Goal: Transaction & Acquisition: Download file/media

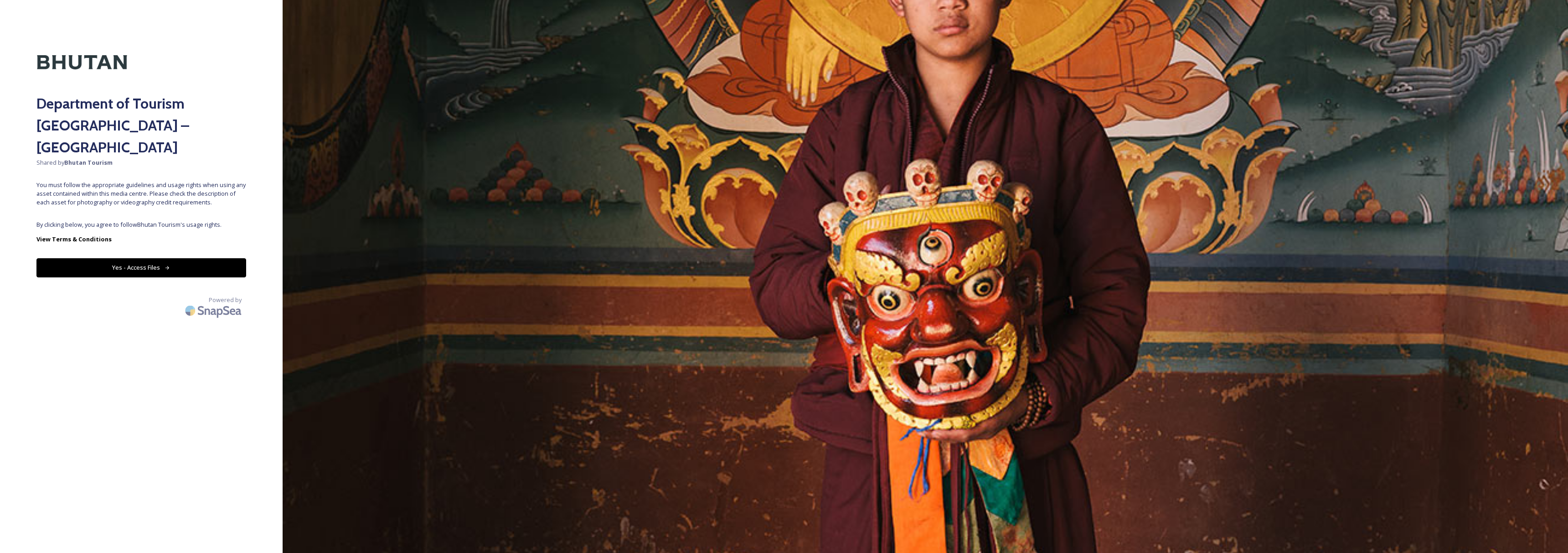
click at [164, 258] on button "Yes - Access Files" at bounding box center [141, 267] width 209 height 19
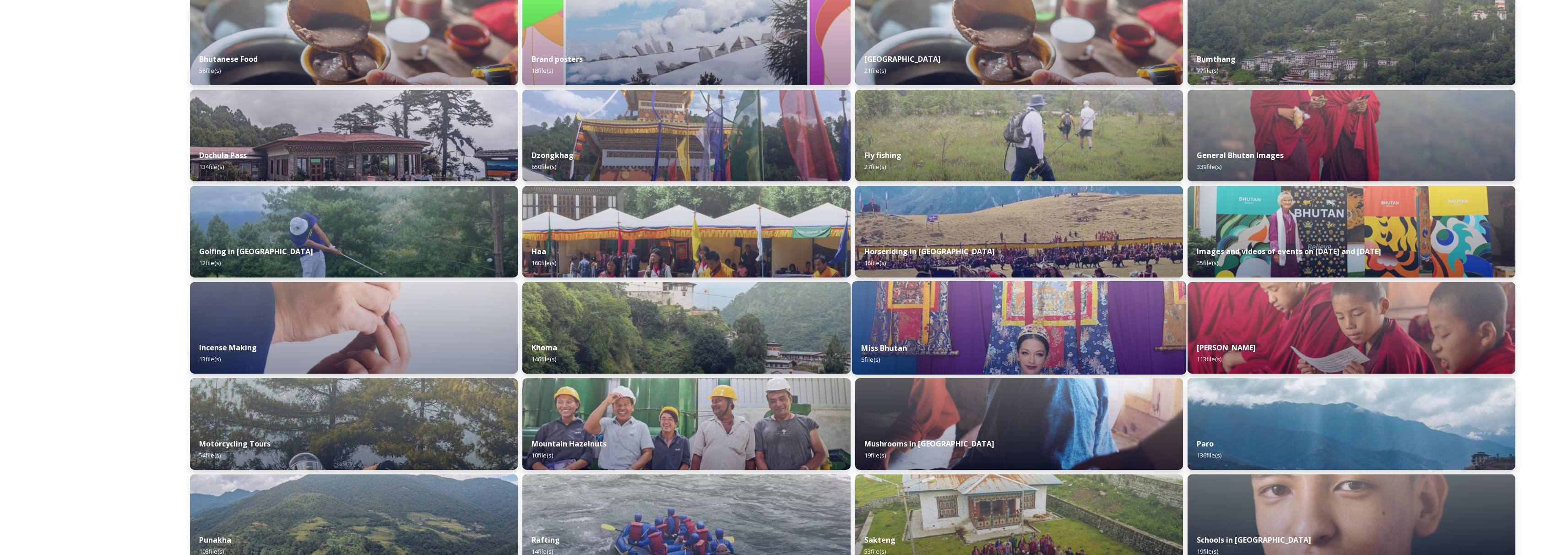
scroll to position [428, 0]
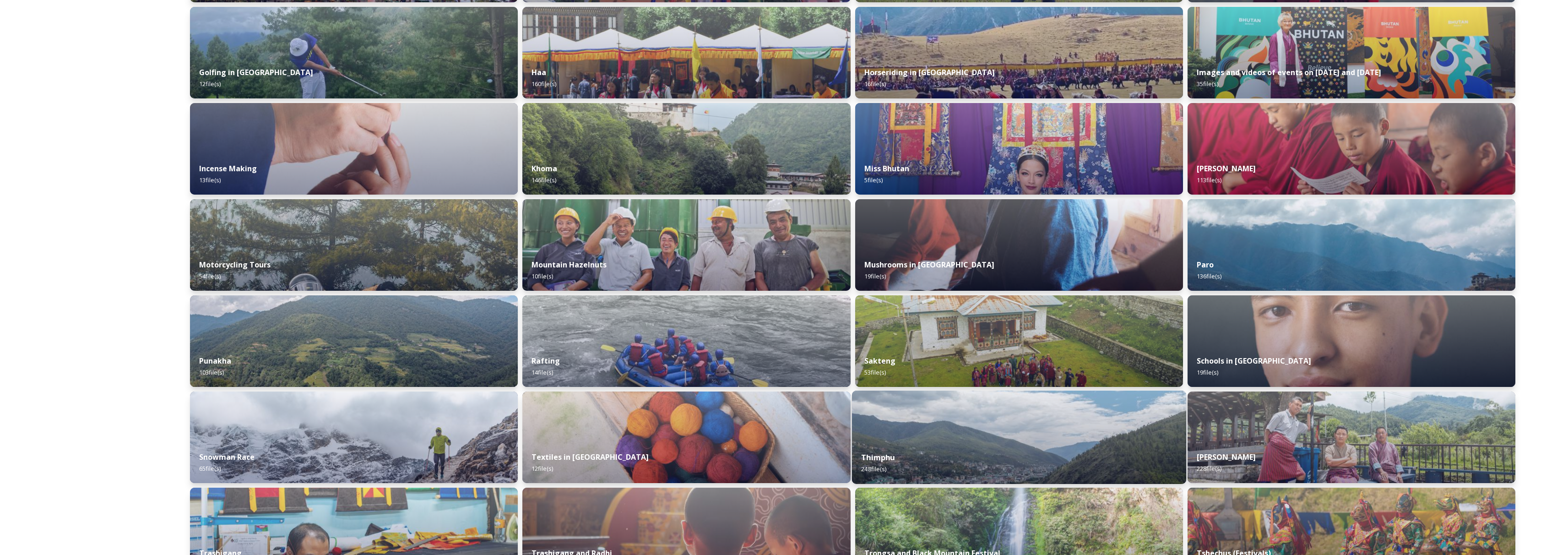
click at [1051, 417] on img at bounding box center [1018, 437] width 334 height 94
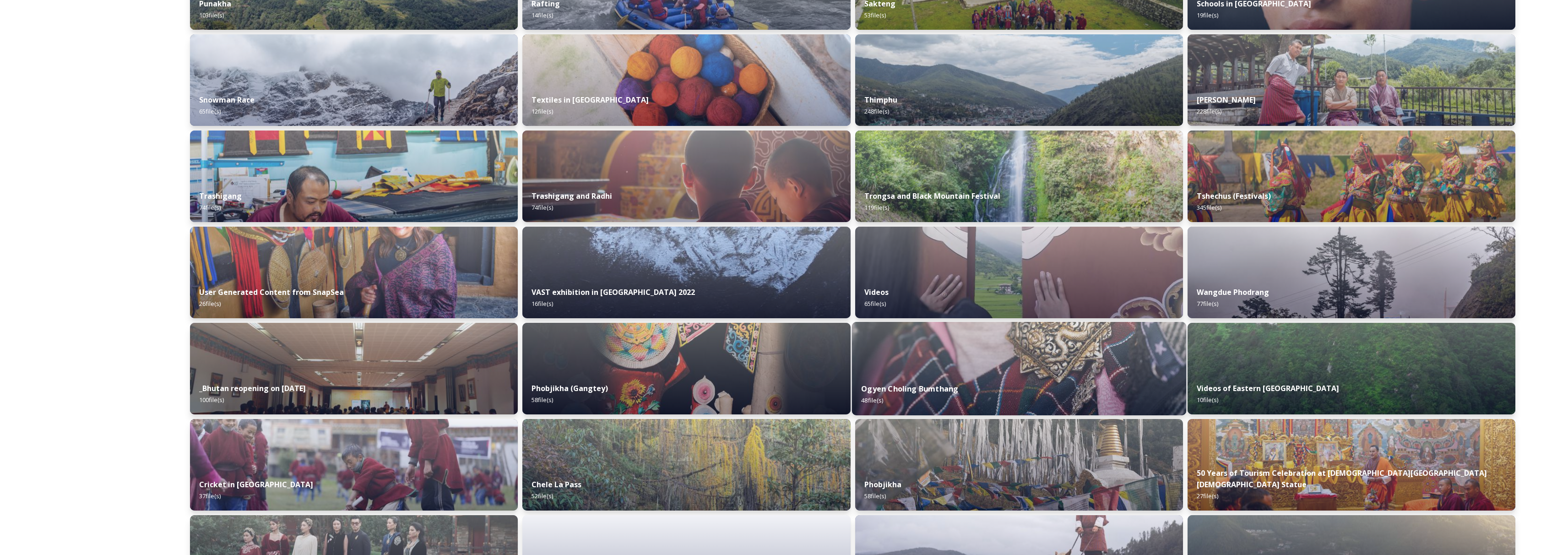
scroll to position [752, 0]
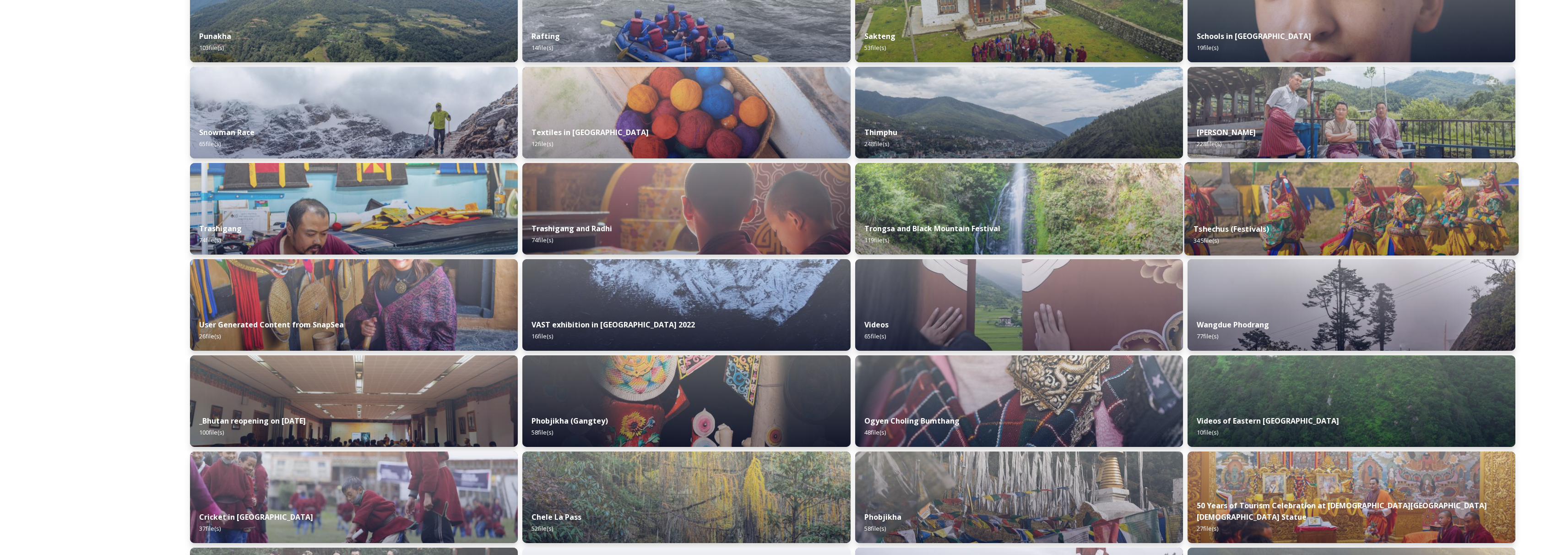
click at [1237, 226] on strong "Tshechus (Festivals)" at bounding box center [1231, 229] width 76 height 10
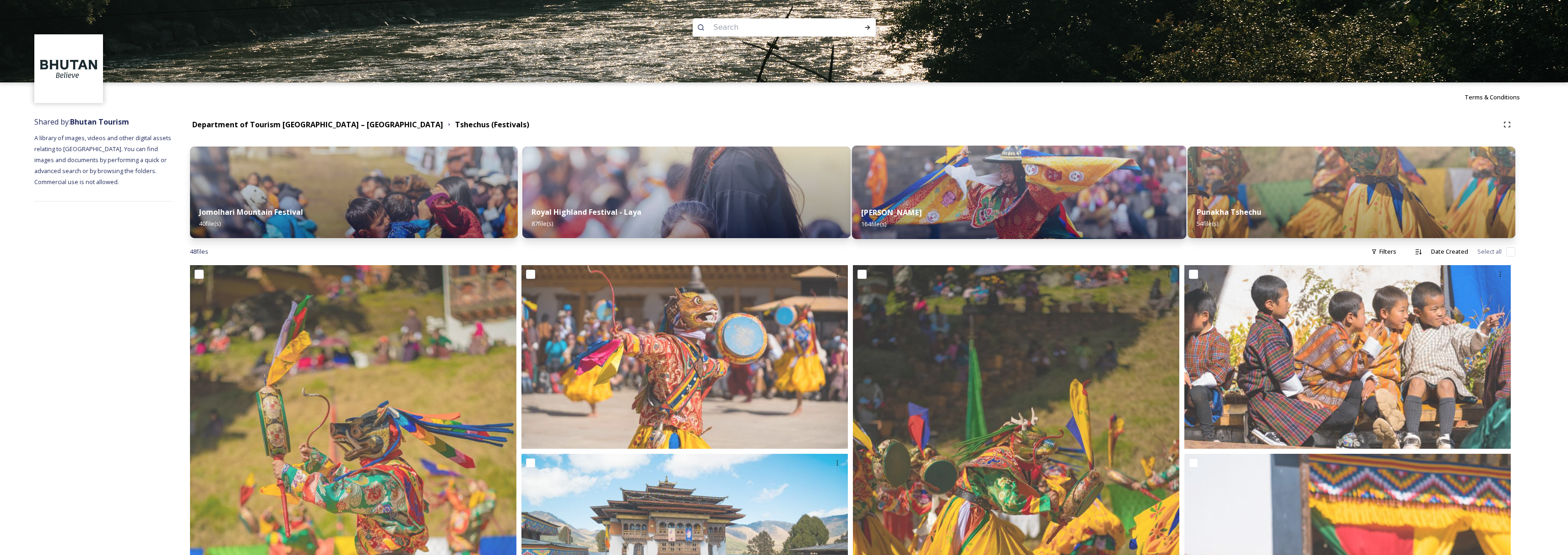
click at [951, 199] on div "Thimphu Tshechu 164 file(s)" at bounding box center [1018, 218] width 334 height 42
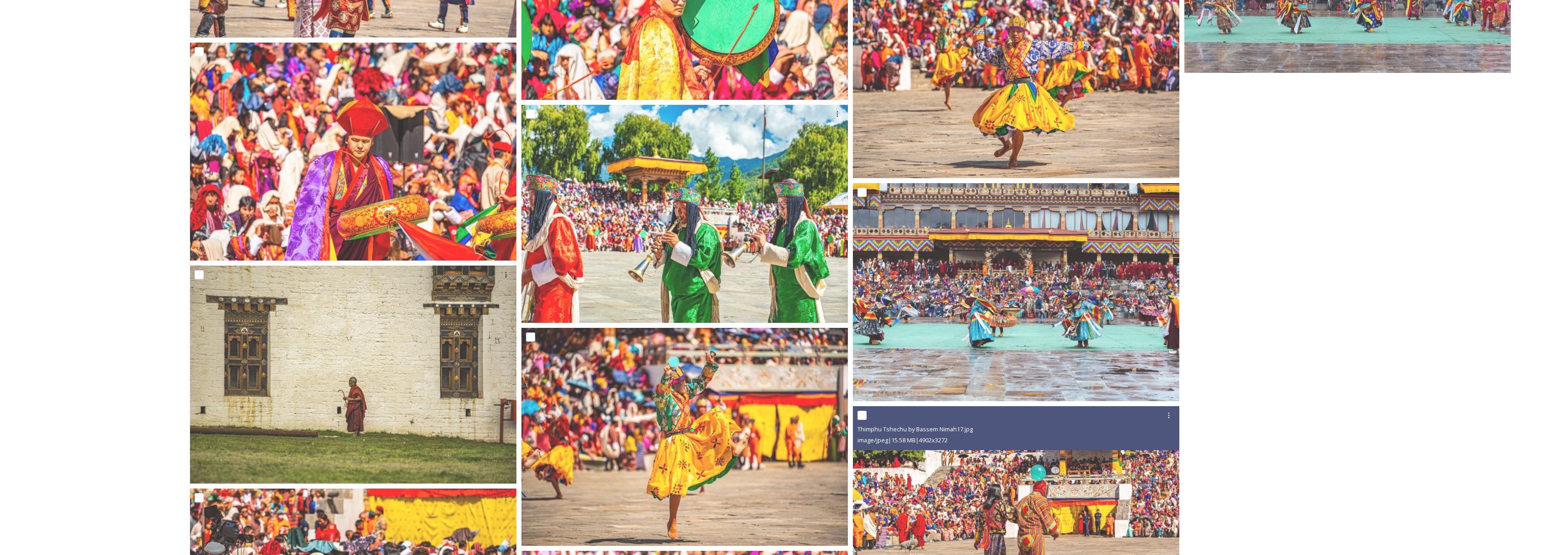
scroll to position [10731, 0]
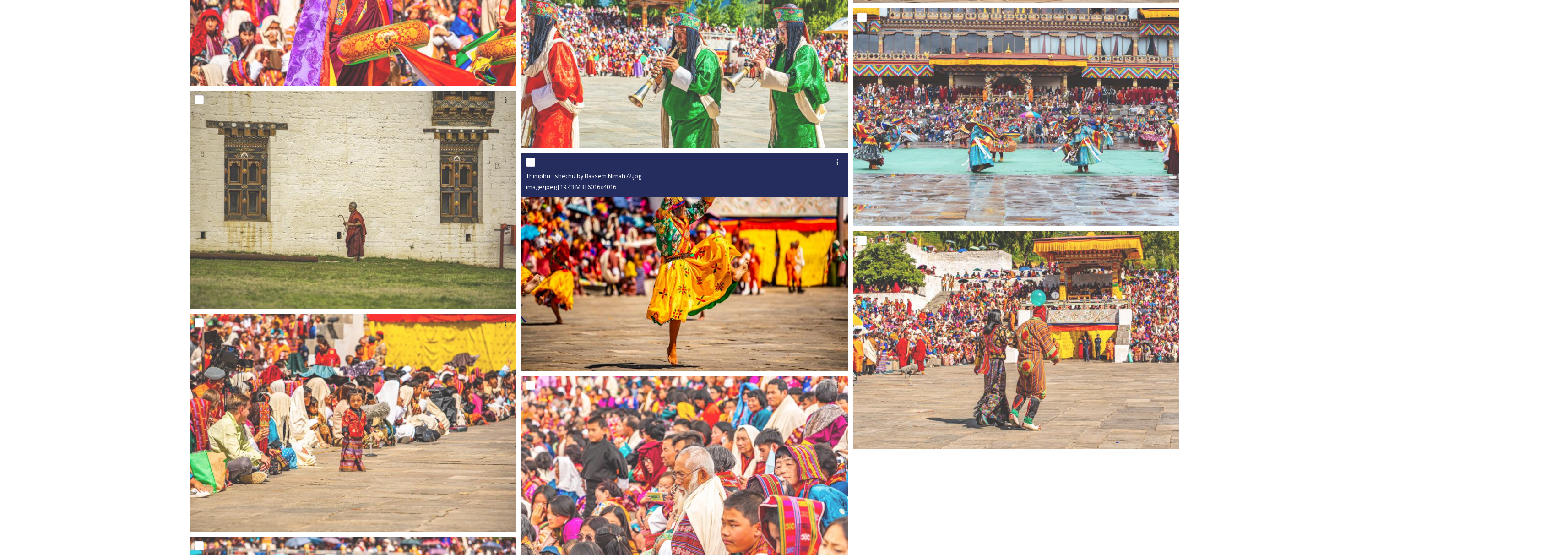
click at [771, 280] on img at bounding box center [685, 262] width 326 height 218
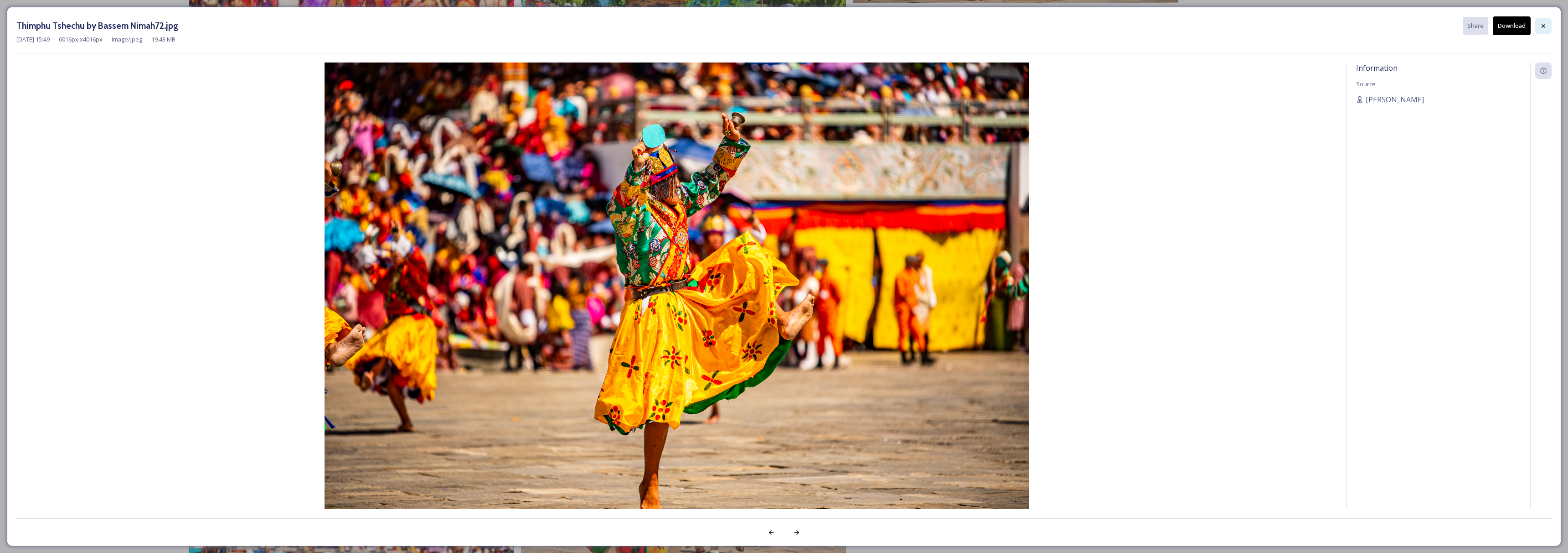
click at [1539, 26] on div at bounding box center [1543, 26] width 16 height 16
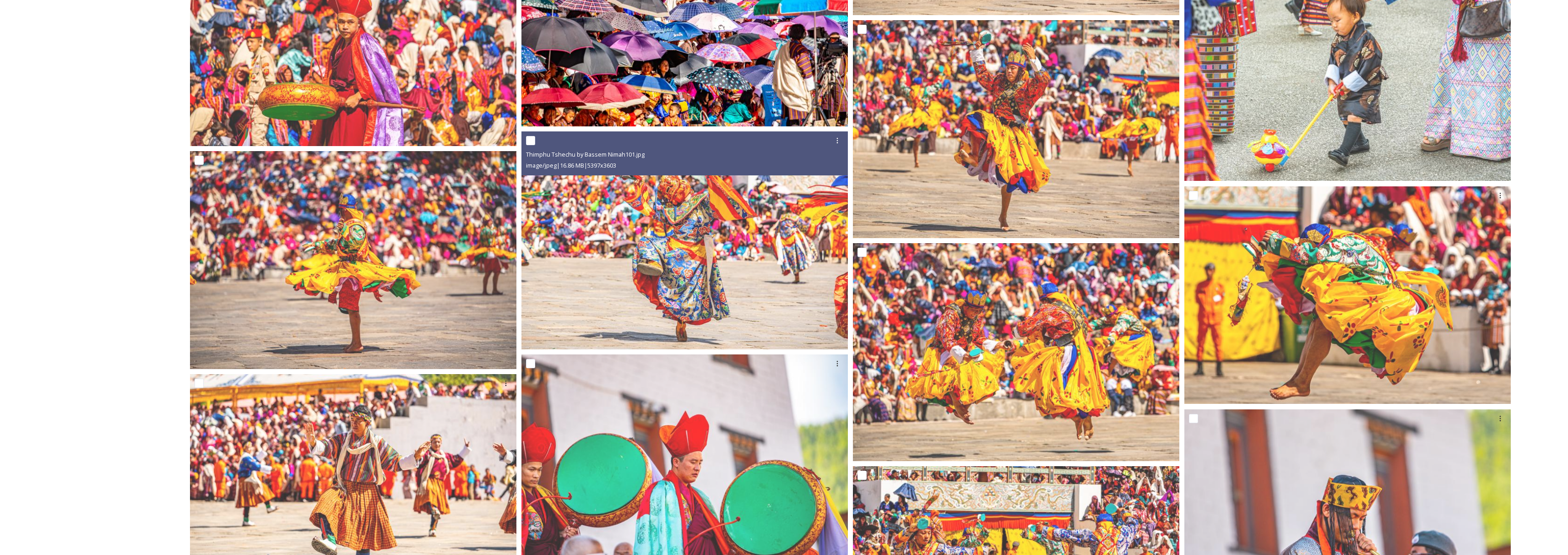
scroll to position [7707, 0]
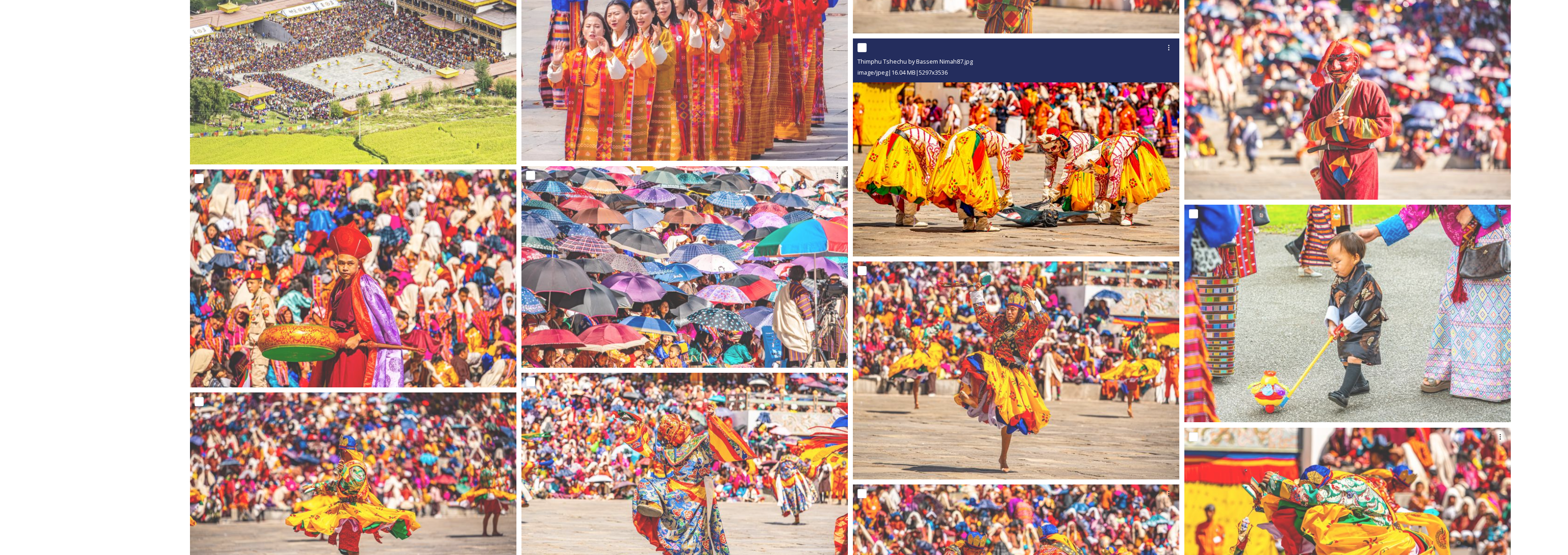
click at [1009, 178] on img at bounding box center [1016, 147] width 326 height 218
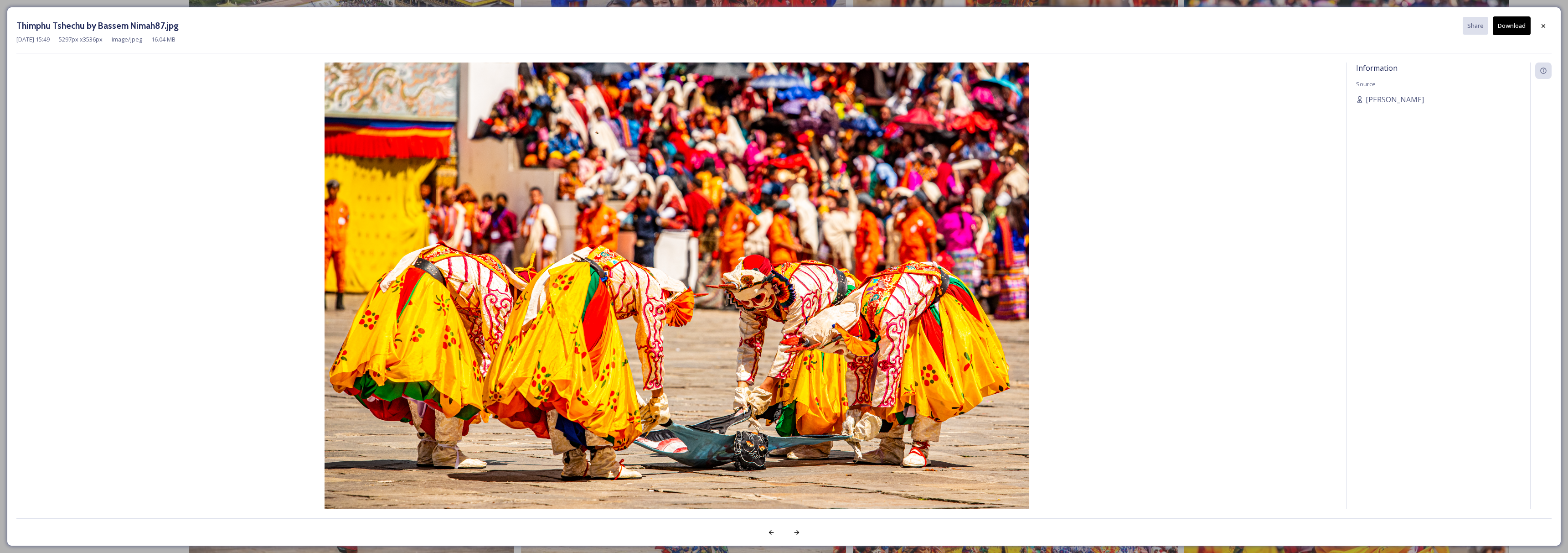
click at [1513, 28] on button "Download" at bounding box center [1511, 26] width 38 height 19
click at [1542, 26] on icon at bounding box center [1544, 26] width 7 height 7
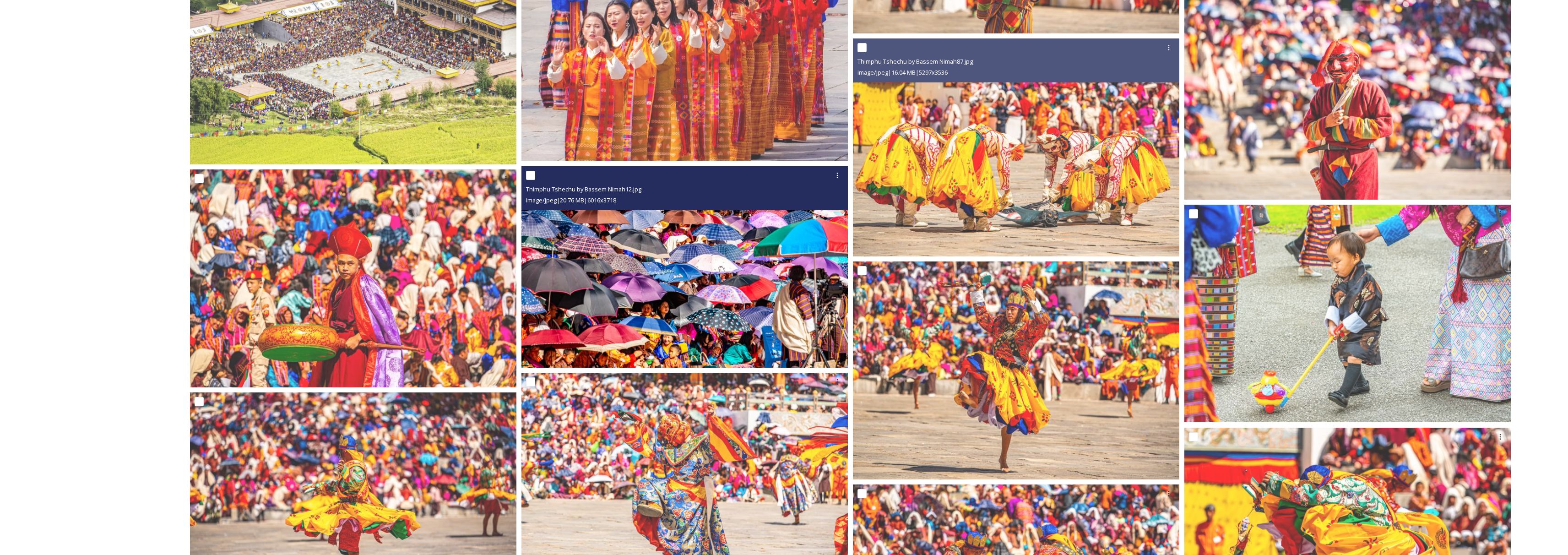
scroll to position [7632, 0]
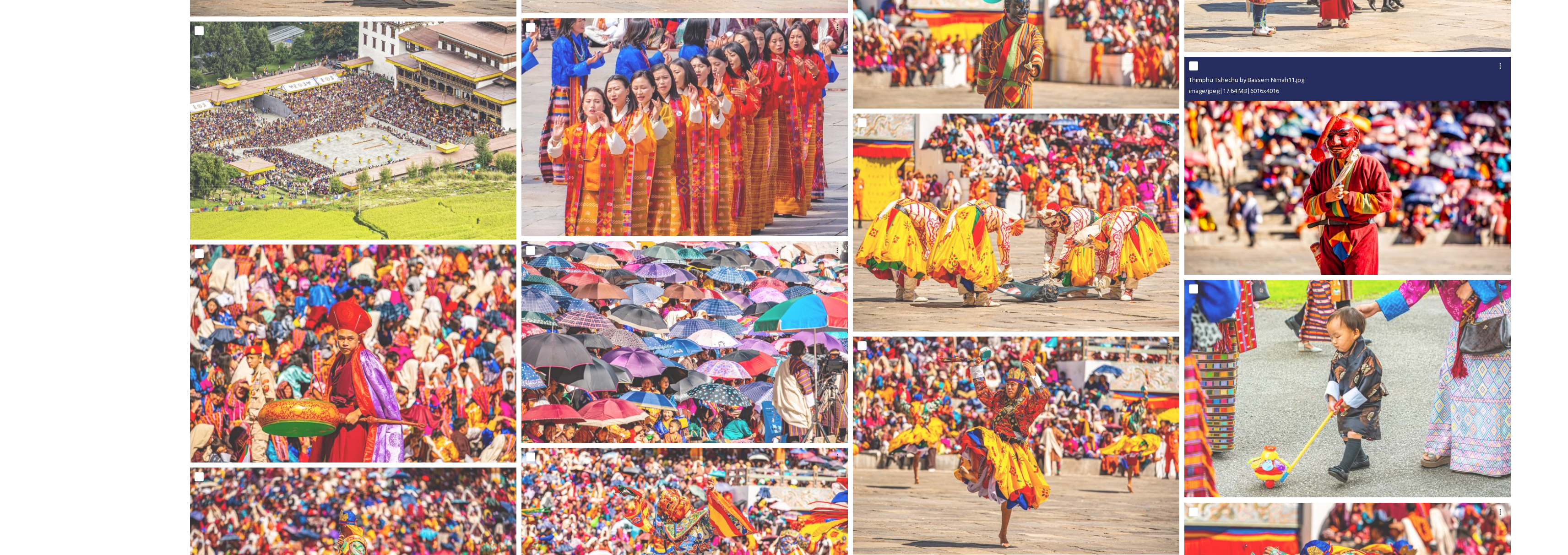
click at [1373, 228] on img at bounding box center [1347, 166] width 326 height 218
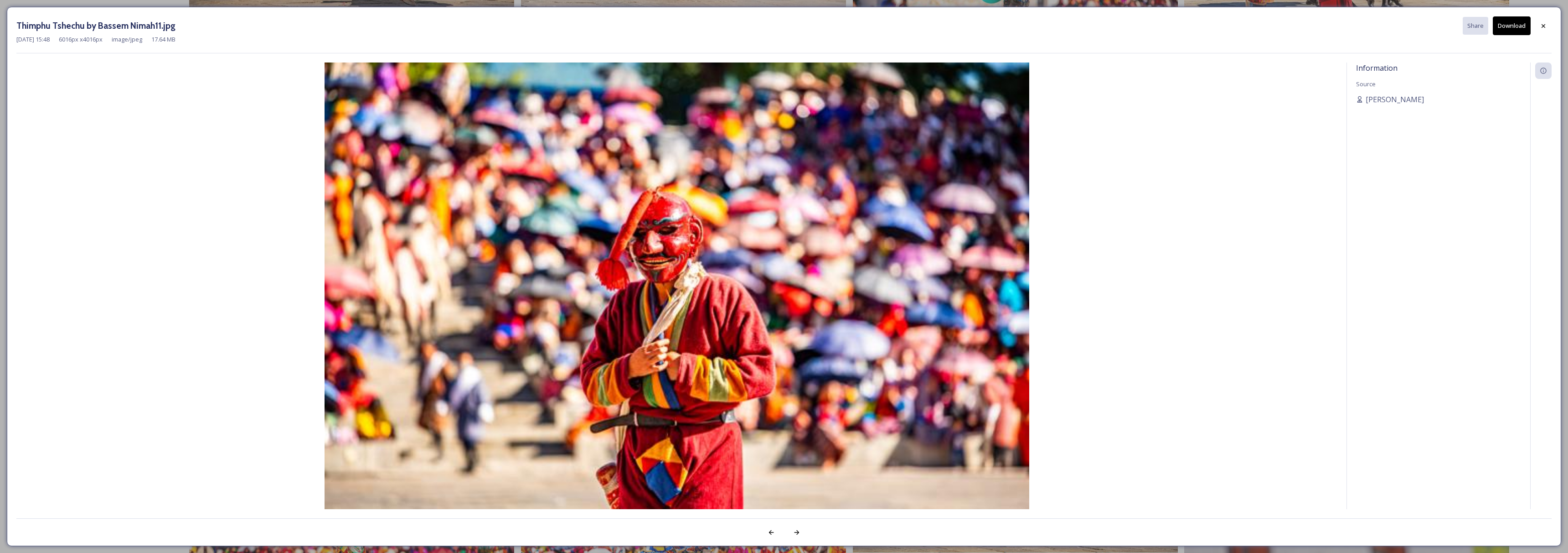
click at [1503, 32] on button "Download" at bounding box center [1511, 26] width 38 height 19
click at [1537, 25] on div at bounding box center [1543, 25] width 16 height 16
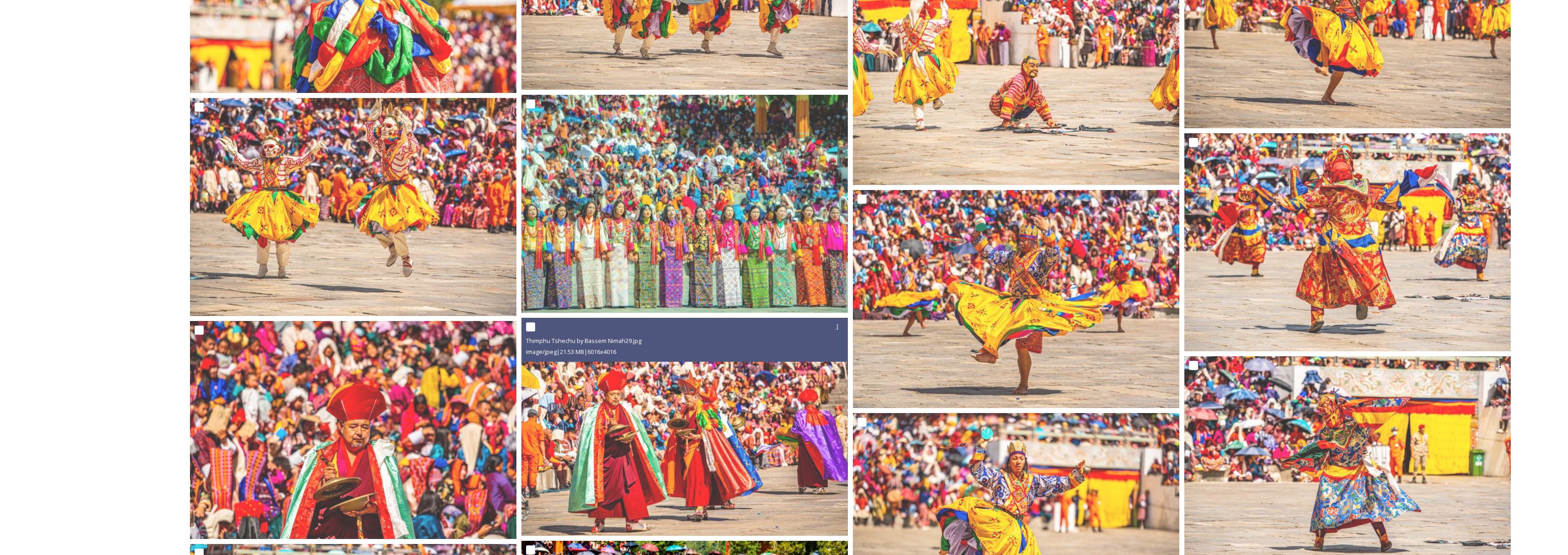
scroll to position [6875, 0]
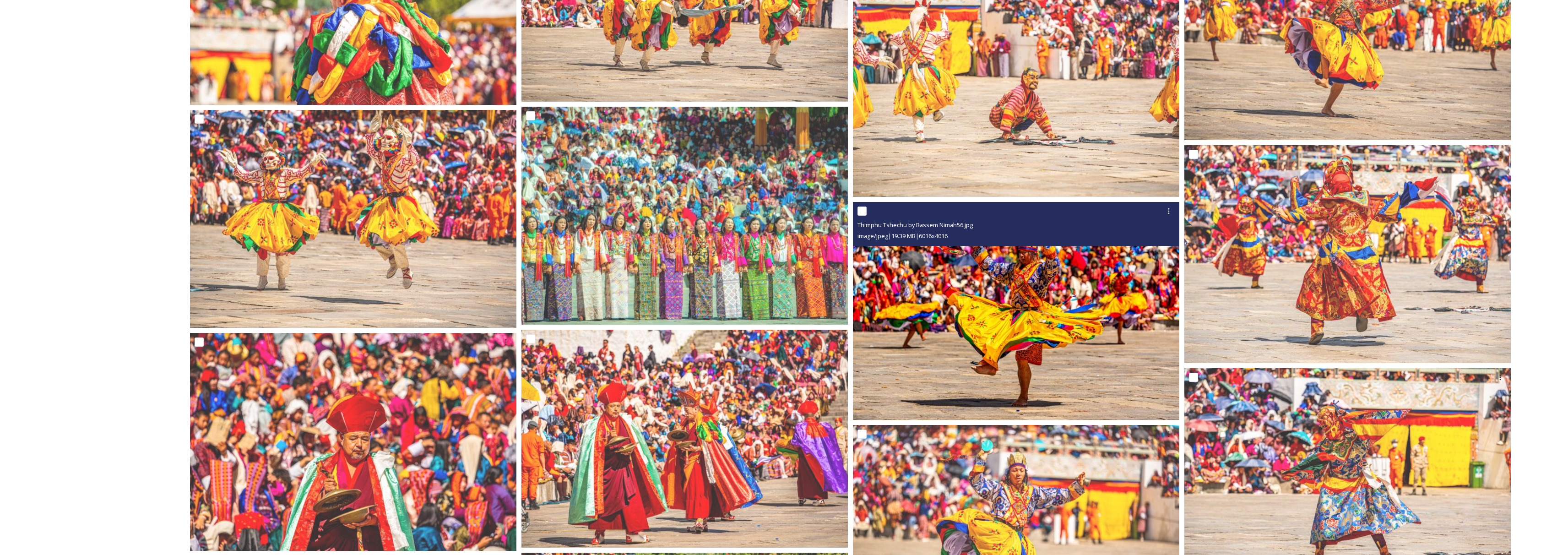
click at [958, 293] on img at bounding box center [1016, 311] width 326 height 218
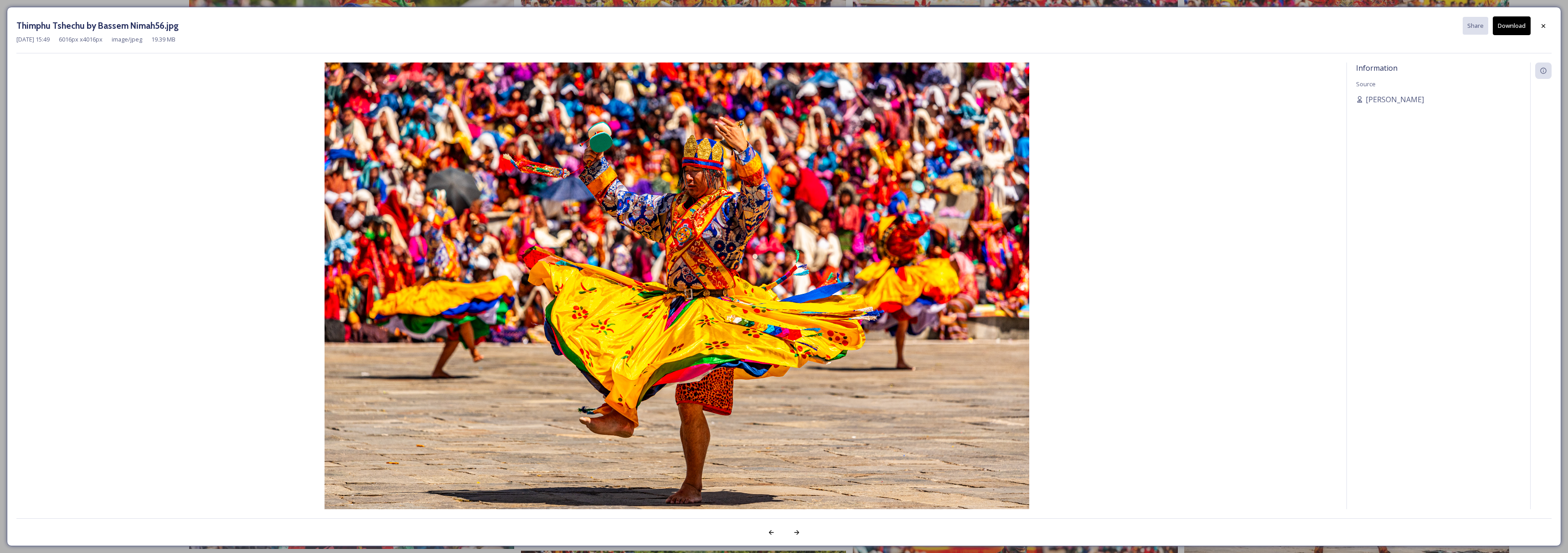
click at [1513, 27] on button "Download" at bounding box center [1511, 26] width 38 height 19
click at [1549, 23] on div at bounding box center [1543, 25] width 16 height 16
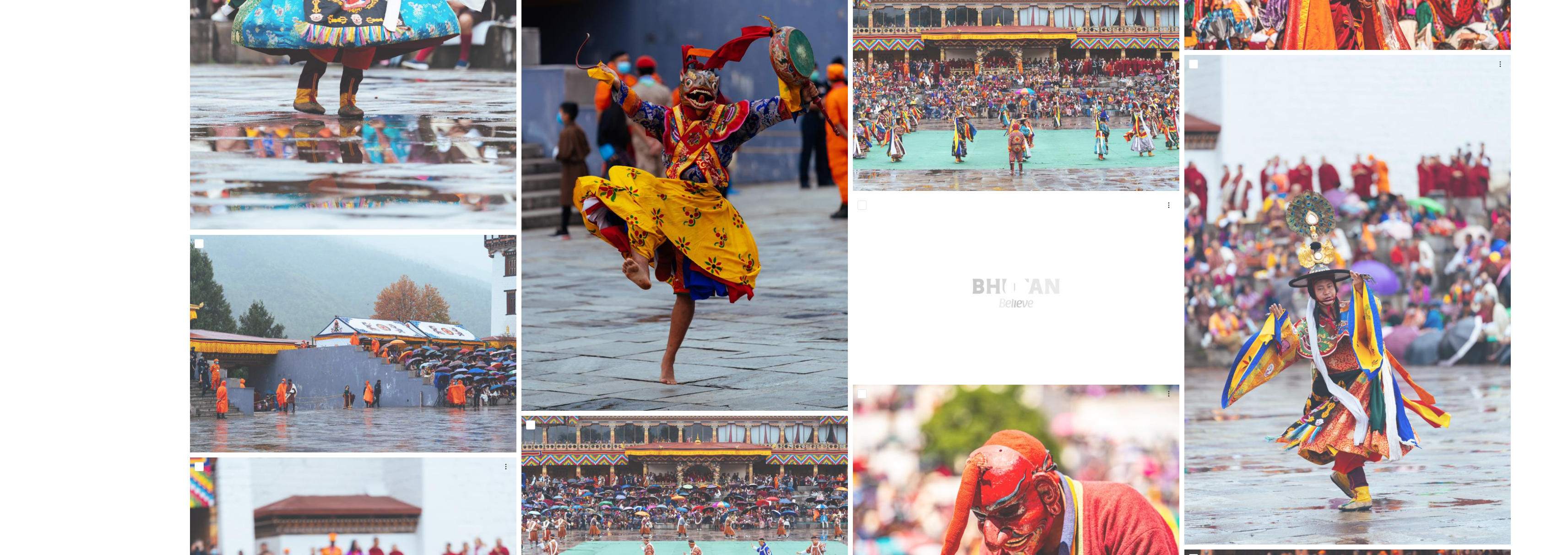
scroll to position [4458, 0]
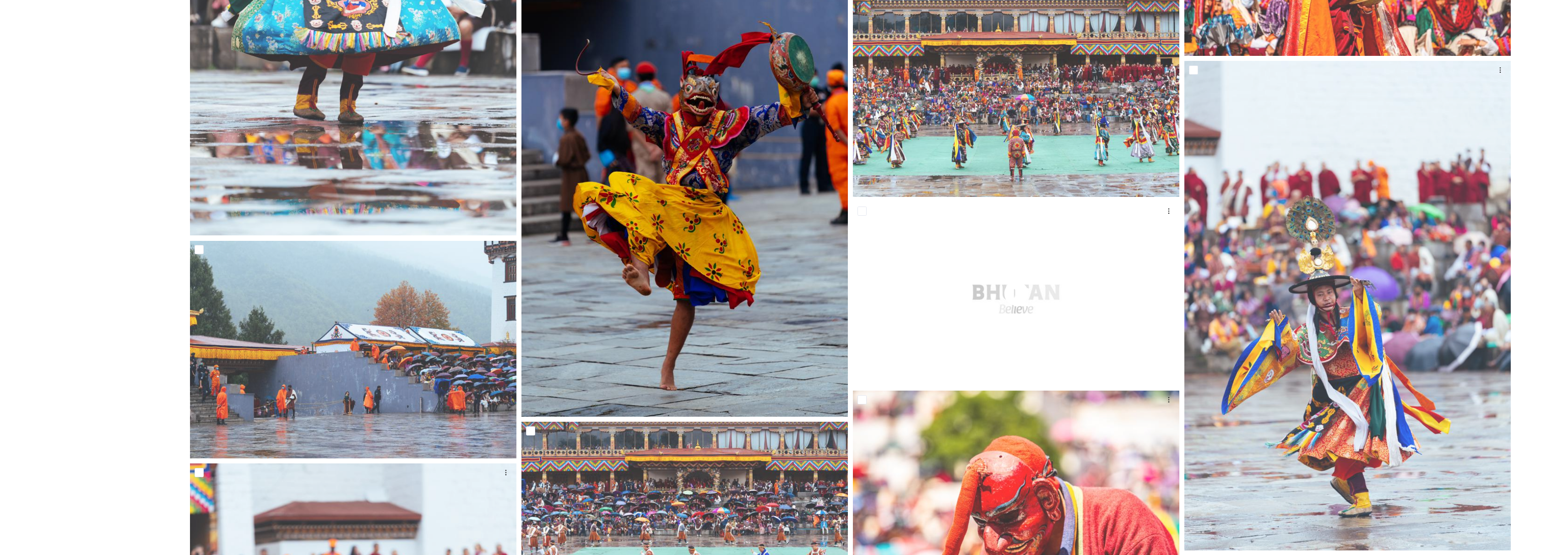
click at [759, 296] on img at bounding box center [685, 172] width 326 height 489
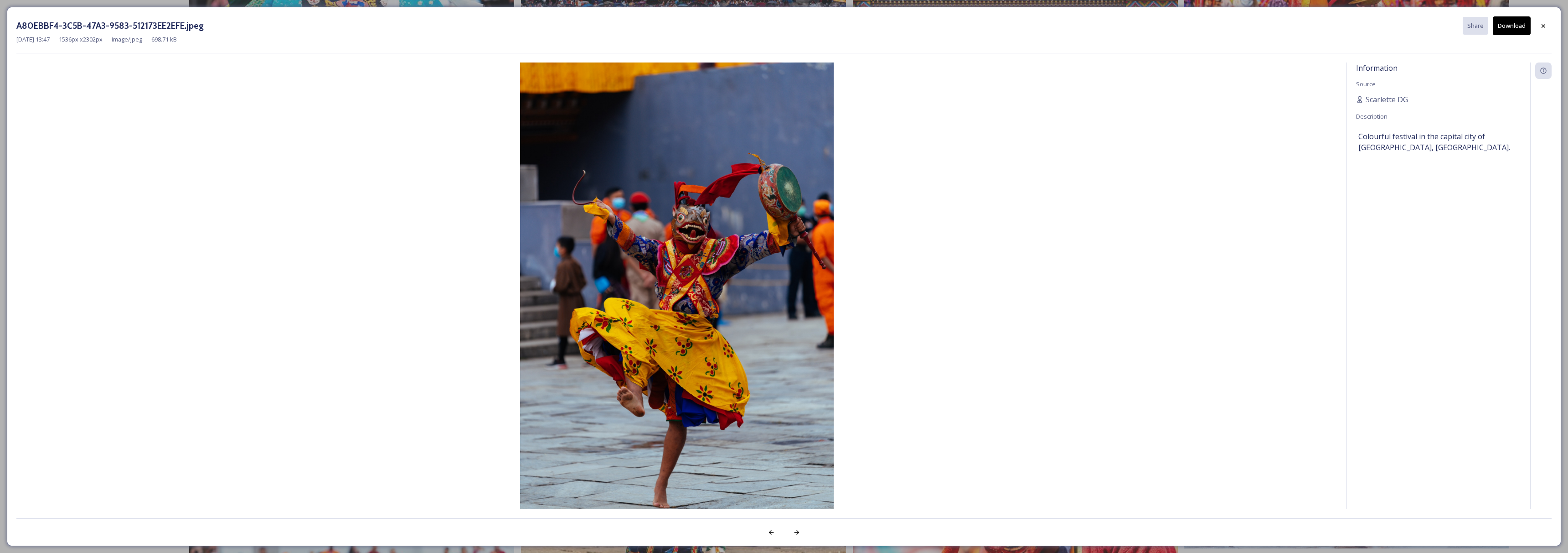
click at [1511, 26] on button "Download" at bounding box center [1511, 26] width 38 height 19
click at [1549, 27] on div at bounding box center [1543, 25] width 16 height 16
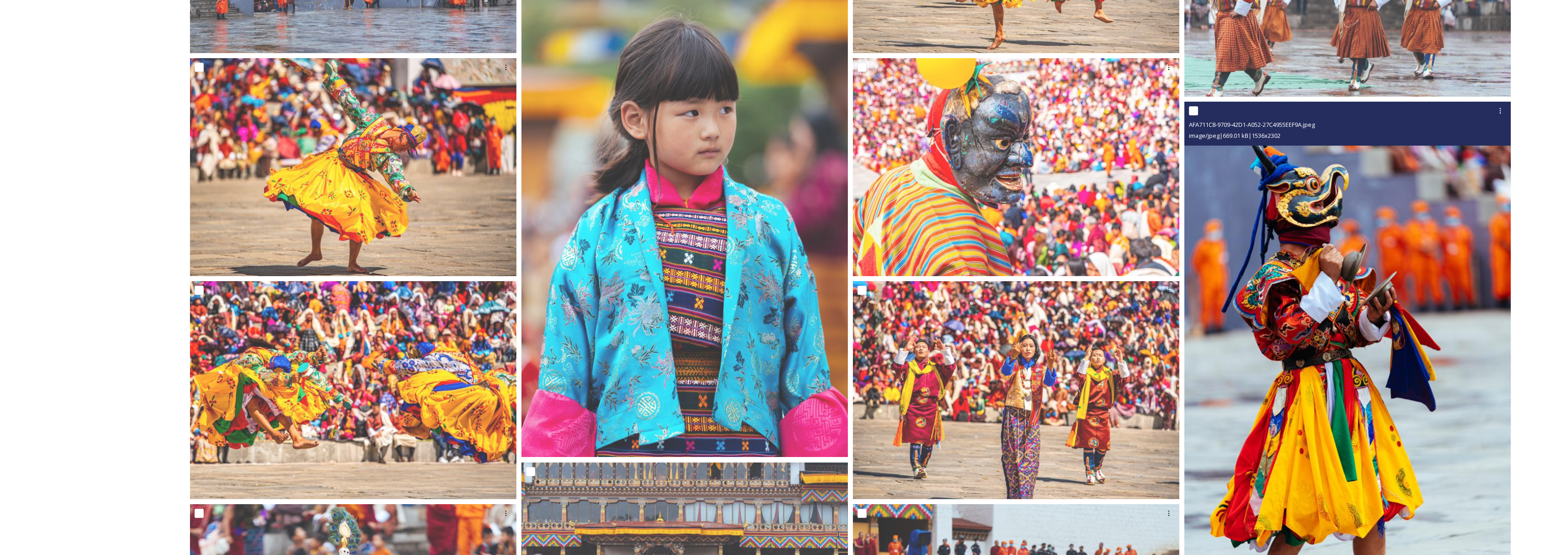
scroll to position [3746, 0]
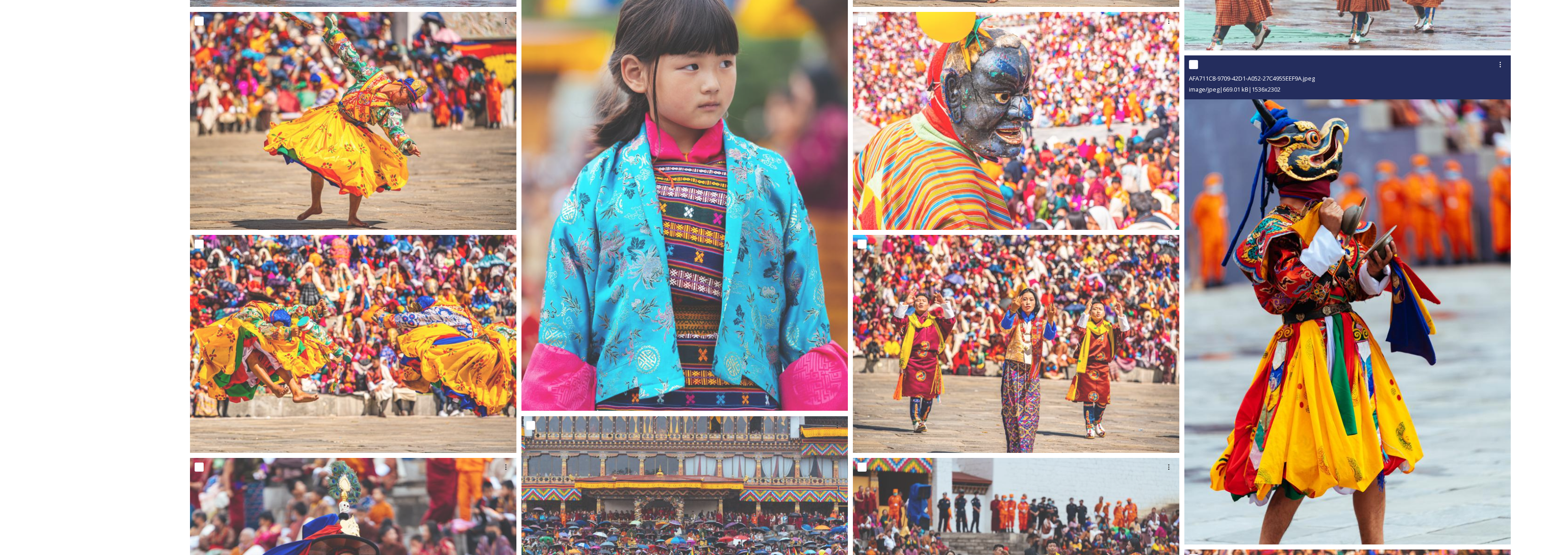
click at [1278, 284] on img at bounding box center [1347, 300] width 326 height 489
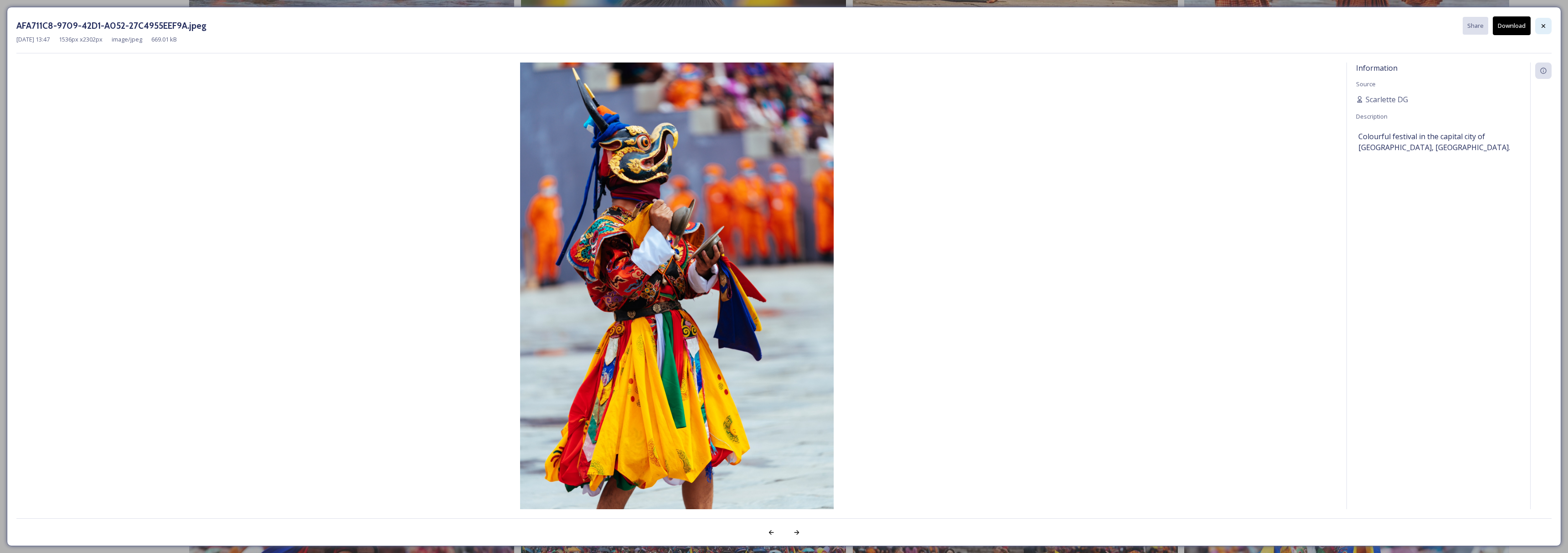
click at [1547, 26] on div at bounding box center [1543, 26] width 16 height 16
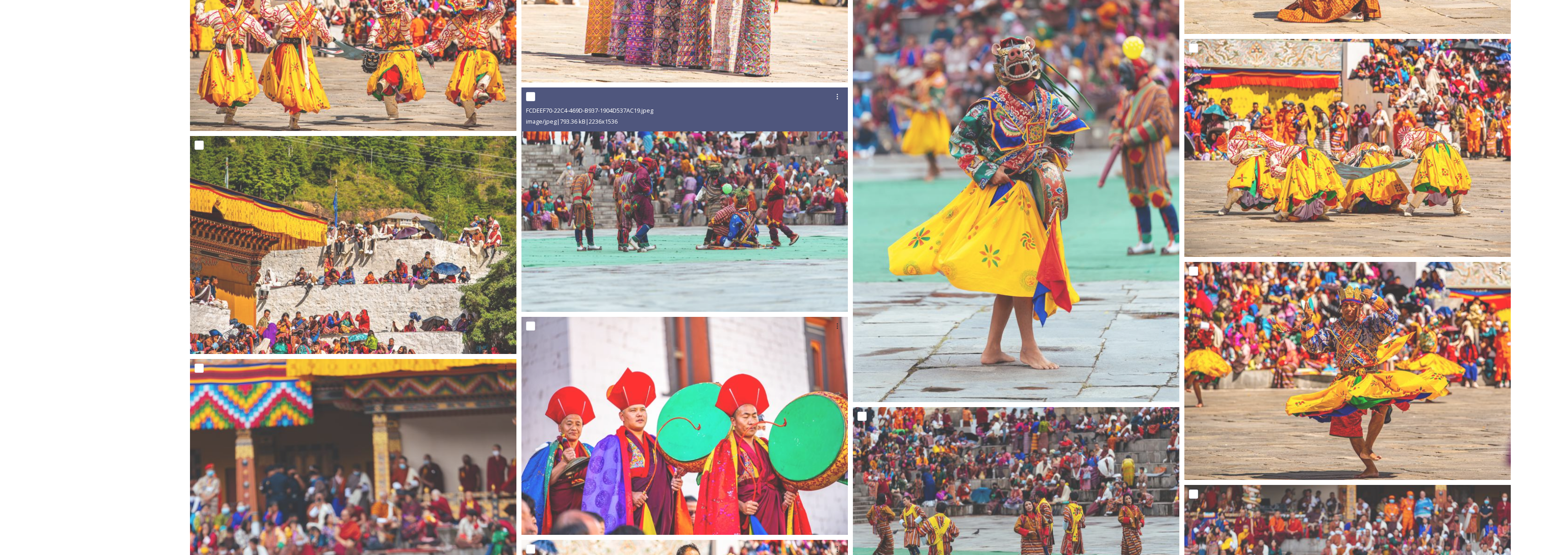
scroll to position [2677, 0]
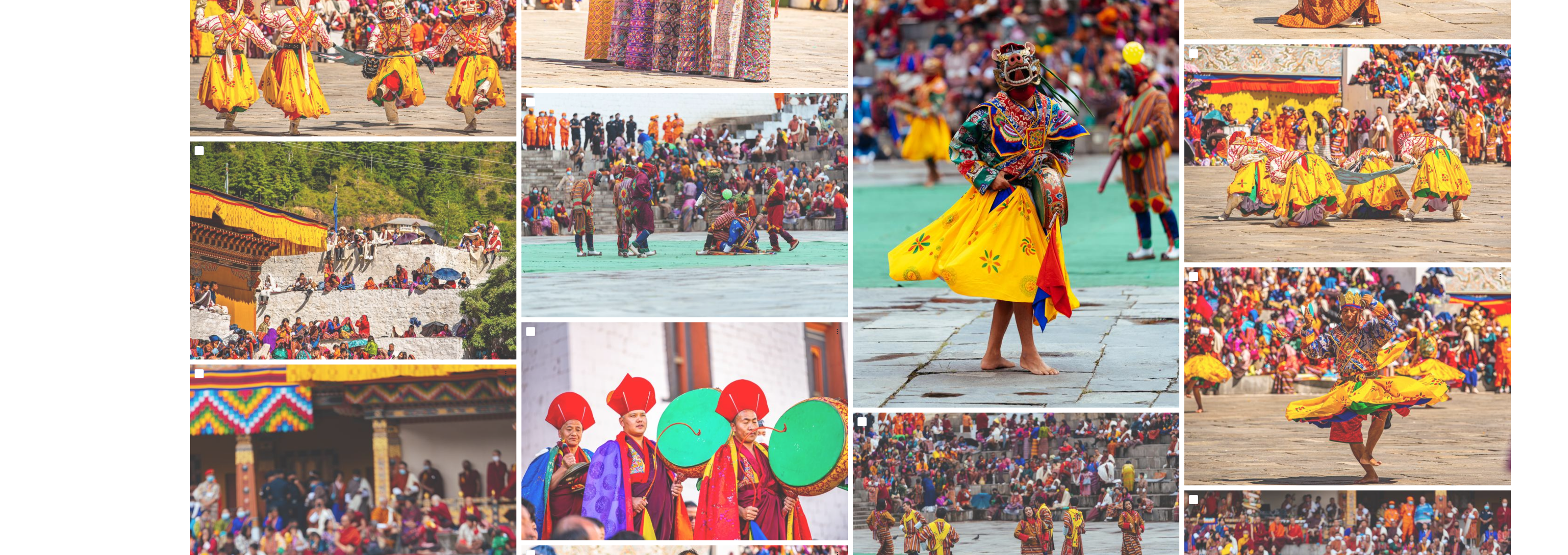
click at [916, 166] on img at bounding box center [1016, 163] width 326 height 489
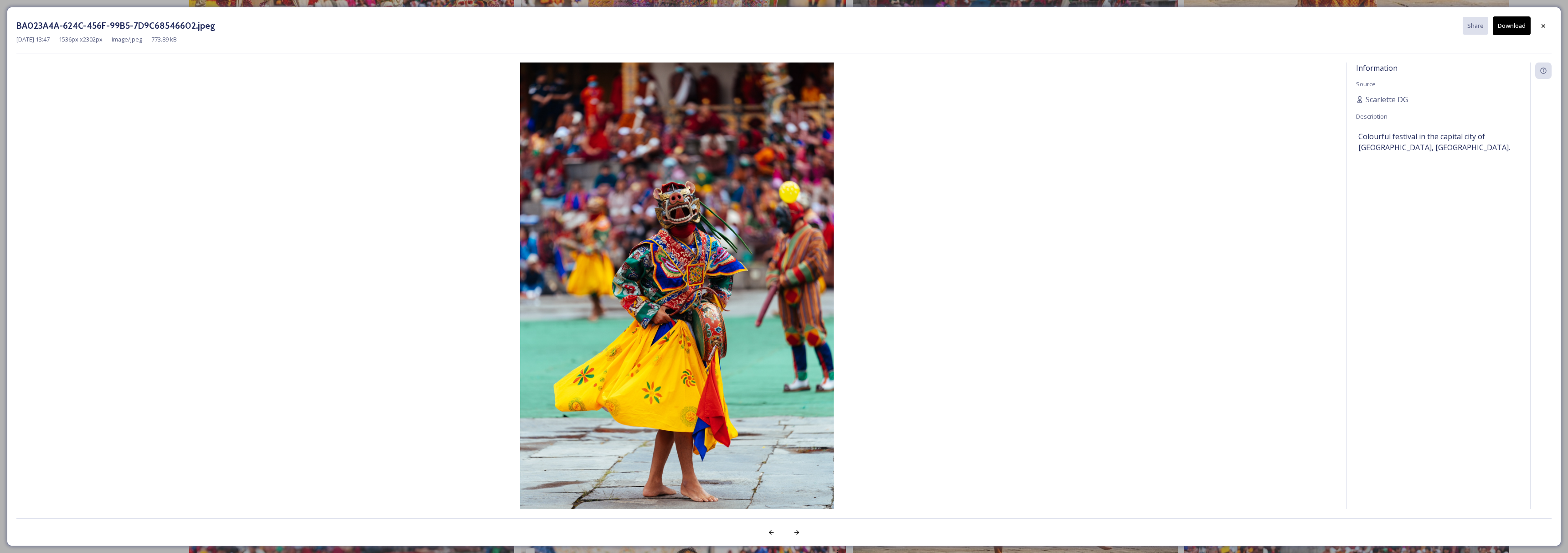
click at [1527, 26] on button "Download" at bounding box center [1511, 26] width 38 height 19
click at [1548, 26] on div at bounding box center [1543, 25] width 16 height 16
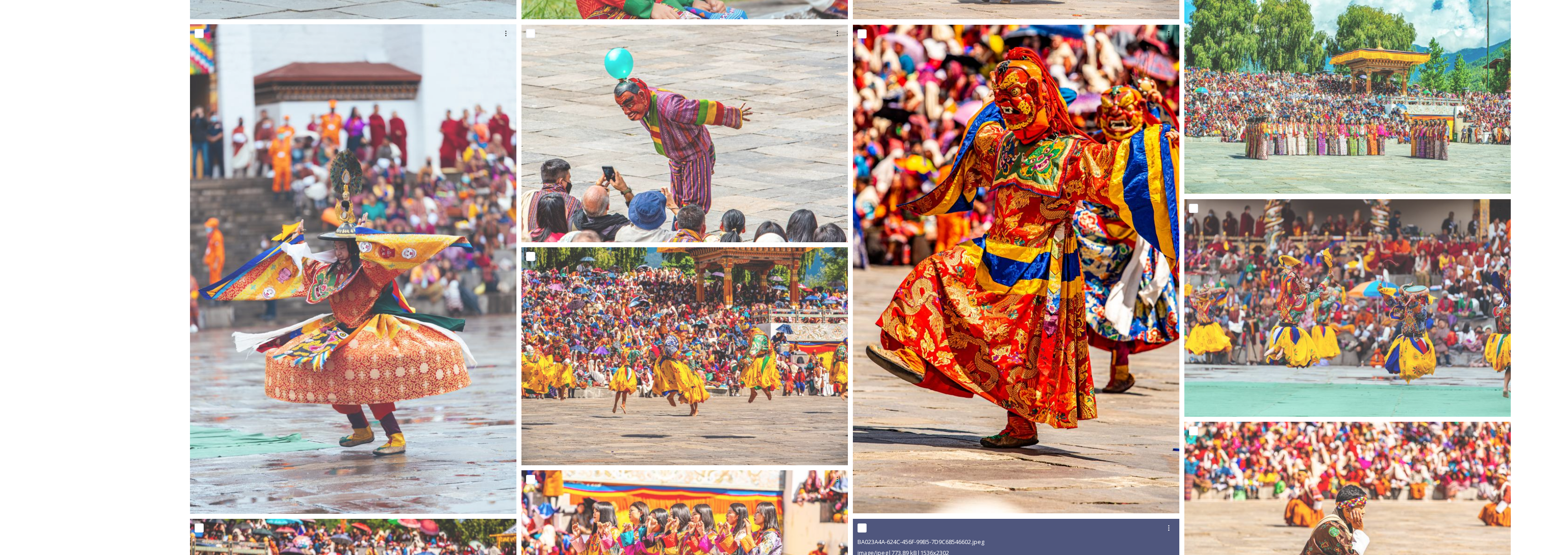
scroll to position [1930, 0]
